Goal: Obtain resource: Obtain resource

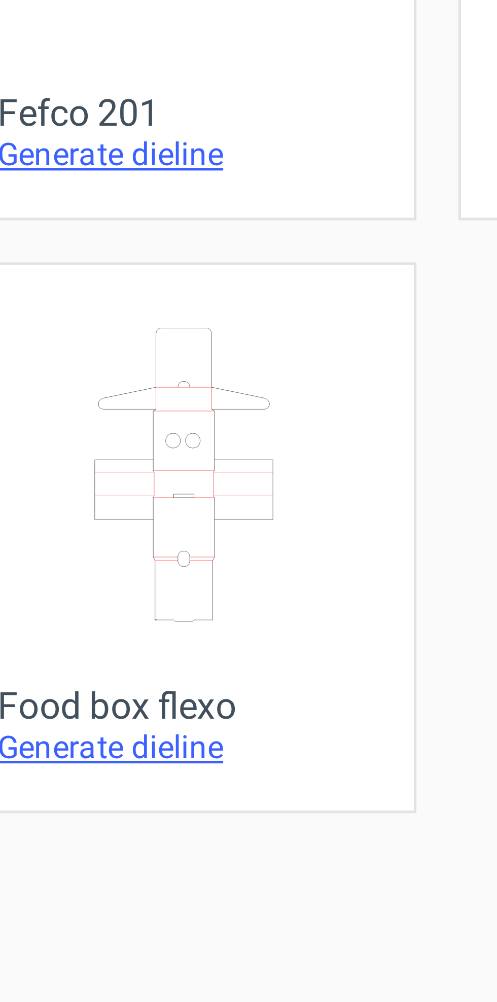
click at [347, 593] on icon at bounding box center [346, 576] width 64 height 57
